Goal: Find specific page/section: Find specific page/section

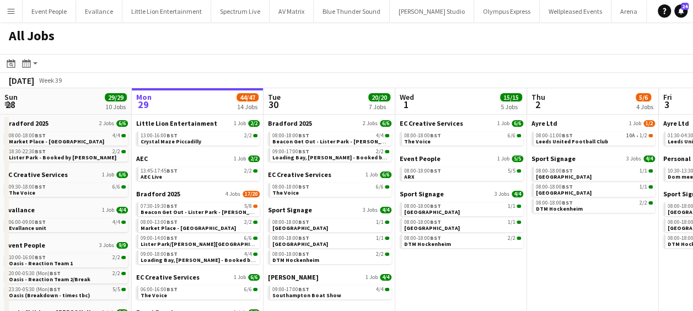
click at [12, 12] on app-icon "Menu" at bounding box center [11, 11] width 9 height 9
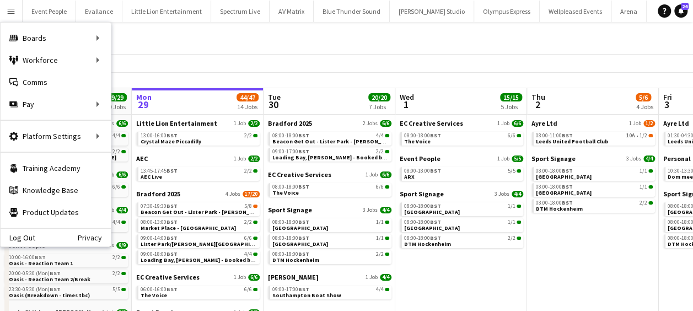
click at [200, 46] on div "All Jobs" at bounding box center [346, 38] width 693 height 32
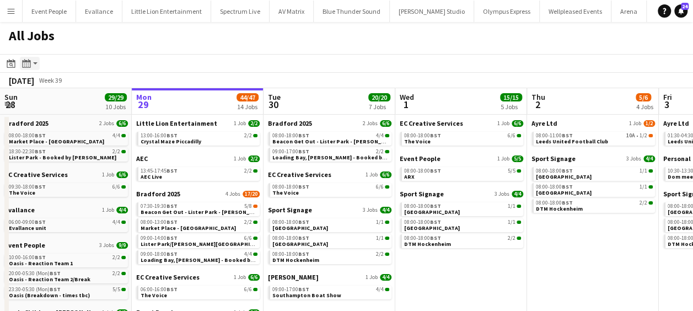
click at [34, 63] on app-action-btn "Month view / Day view" at bounding box center [30, 63] width 20 height 13
click at [10, 59] on icon "Date picker" at bounding box center [11, 63] width 9 height 9
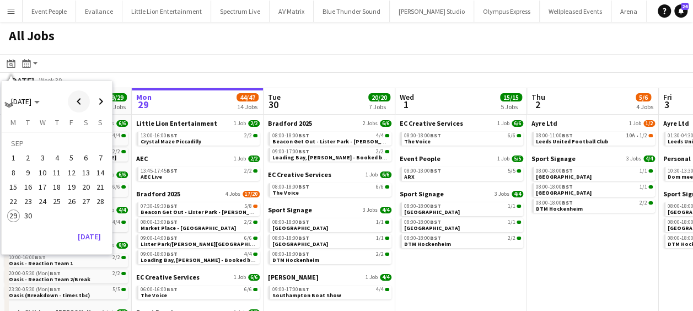
click at [82, 101] on span "Previous month" at bounding box center [79, 101] width 22 height 22
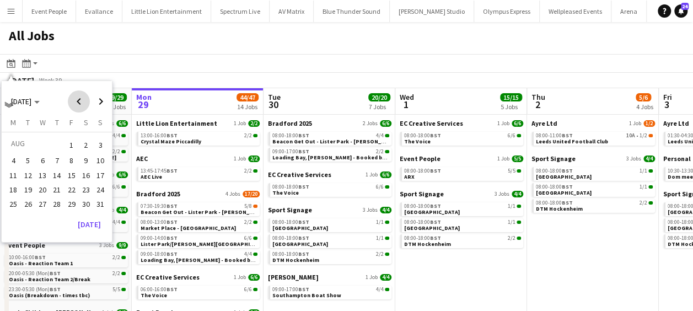
click at [82, 101] on span "Previous month" at bounding box center [79, 101] width 22 height 22
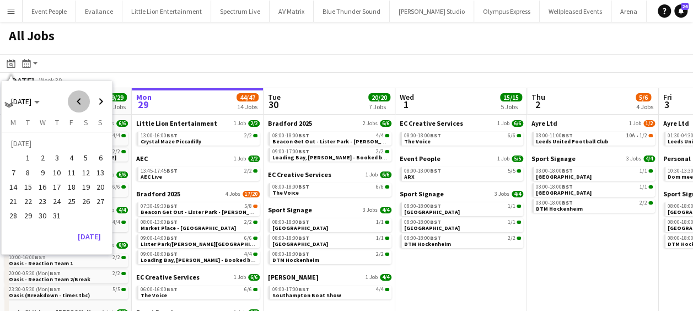
click at [81, 100] on span "Previous month" at bounding box center [79, 101] width 22 height 22
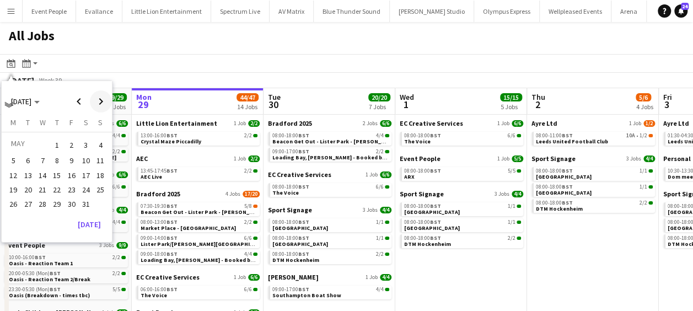
click at [99, 98] on span "Next month" at bounding box center [101, 101] width 22 height 22
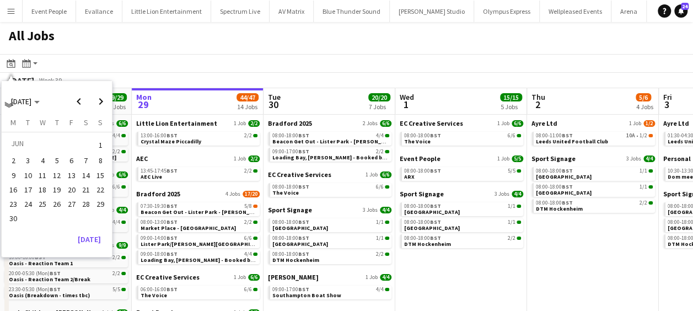
click at [86, 189] on span "21" at bounding box center [85, 189] width 13 height 13
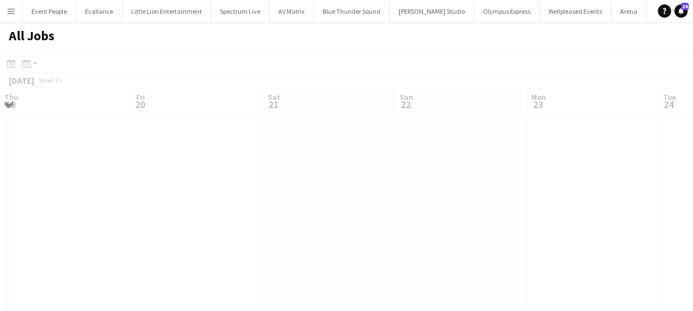
scroll to position [0, 379]
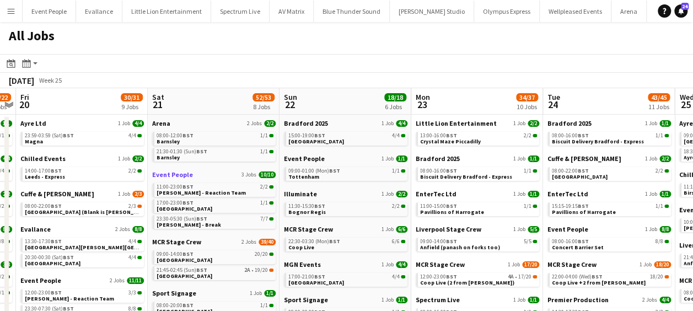
click at [175, 175] on span "Event People" at bounding box center [172, 174] width 41 height 8
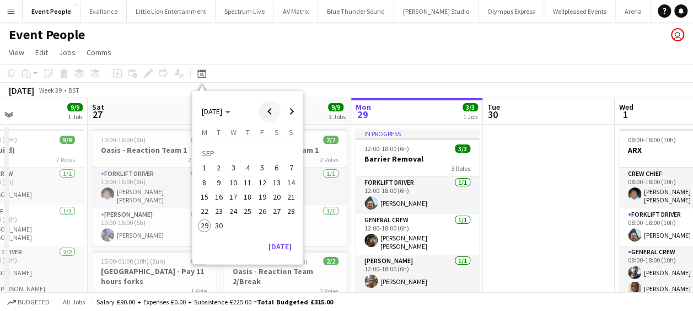
click at [273, 109] on span "Previous month" at bounding box center [270, 111] width 22 height 22
click at [261, 163] on span "4" at bounding box center [262, 168] width 13 height 13
